Goal: Information Seeking & Learning: Learn about a topic

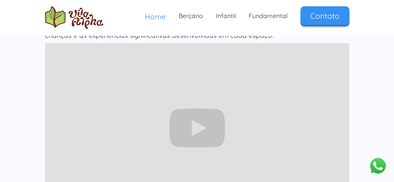
scroll to position [605, 0]
click at [365, 135] on div "Nosso dia a dia 🌱 Em uma chácara de 14.000 m², cercada por um ambiente natural,…" at bounding box center [197, 130] width 394 height 318
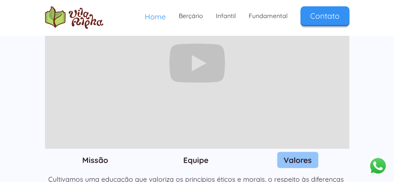
scroll to position [674, 0]
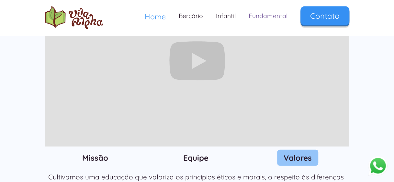
click at [270, 20] on link "Fundamental" at bounding box center [268, 15] width 52 height 19
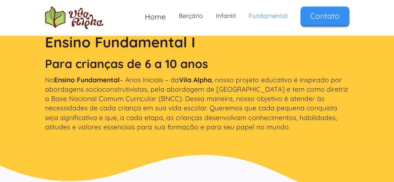
scroll to position [177, 0]
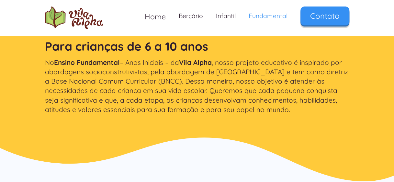
click at [325, 148] on img at bounding box center [197, 161] width 394 height 49
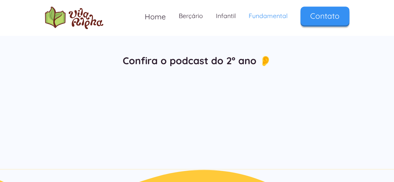
scroll to position [534, 0]
click at [348, 155] on div "Confira o podcast do 2º ano 👂" at bounding box center [197, 100] width 394 height 138
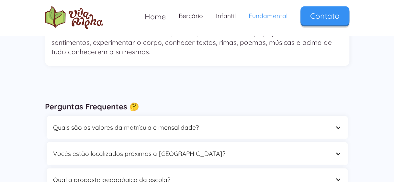
scroll to position [1893, 0]
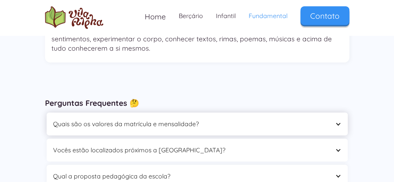
click at [335, 121] on div at bounding box center [338, 124] width 6 height 6
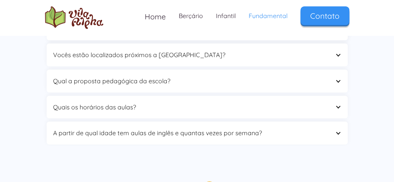
scroll to position [2025, 0]
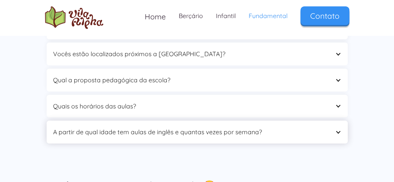
click at [336, 121] on div "A partir de qual idade tem aulas de inglês e quantas vezes por semana?" at bounding box center [197, 132] width 301 height 23
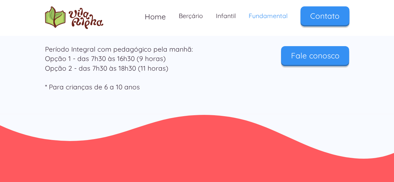
scroll to position [2203, 0]
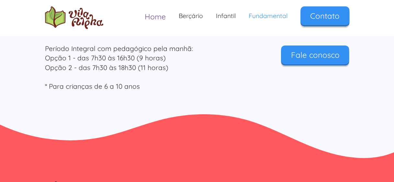
click at [159, 16] on span "Home" at bounding box center [155, 16] width 21 height 9
